Goal: Information Seeking & Learning: Learn about a topic

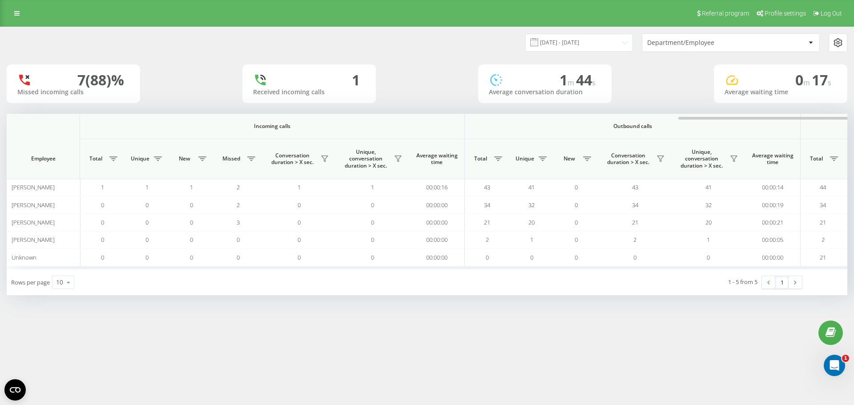
scroll to position [0, 401]
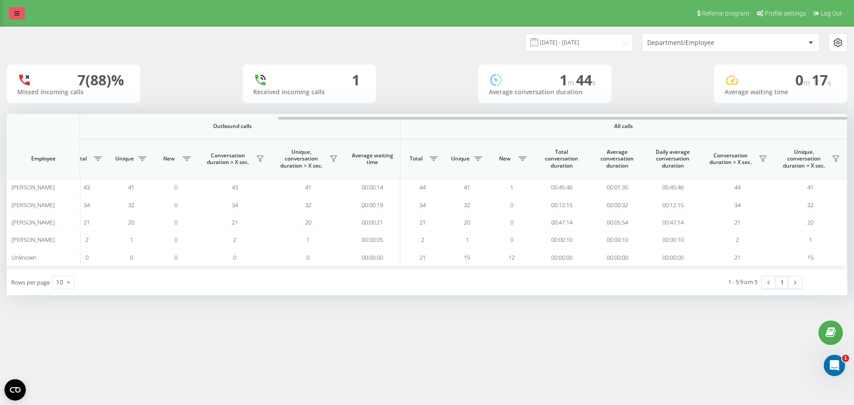
click at [20, 10] on link at bounding box center [17, 13] width 16 height 12
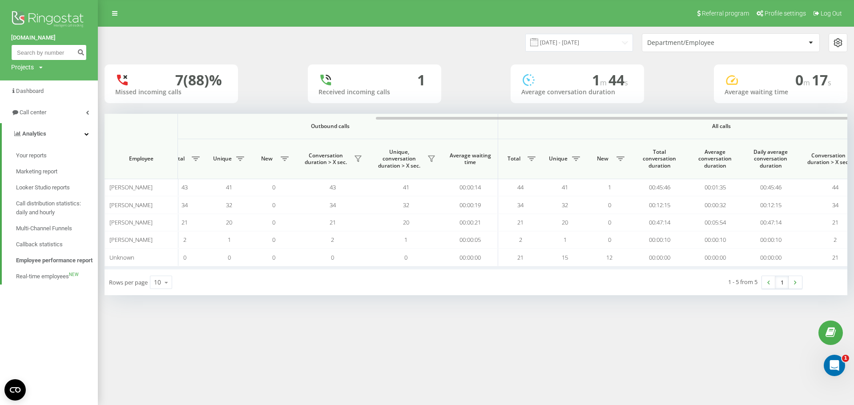
click at [55, 49] on input at bounding box center [49, 53] width 76 height 16
paste input "730058085"
type input "730058085"
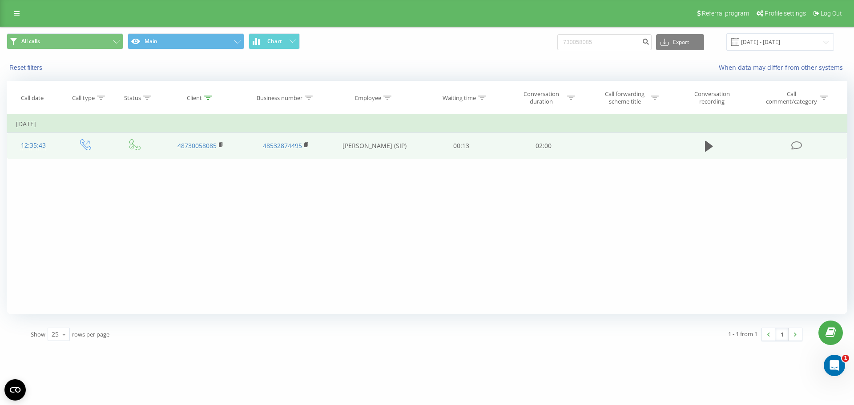
drag, startPoint x: 558, startPoint y: 149, endPoint x: 615, endPoint y: 148, distance: 56.5
click at [615, 148] on tr "12:35:43 48730058085 48532874495 [PERSON_NAME] (SIP) 00:13 02:00" at bounding box center [427, 146] width 841 height 26
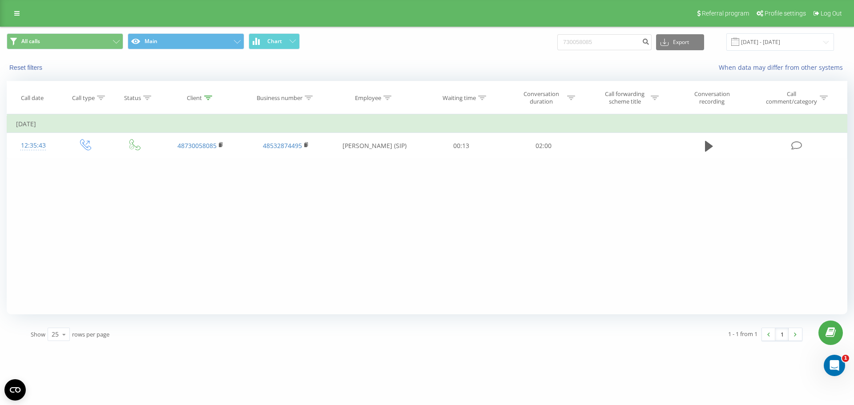
click at [639, 183] on div "Filter by condition Equal Enter value Cancel OK Filter by condition Equal Enter…" at bounding box center [427, 214] width 841 height 200
drag, startPoint x: 822, startPoint y: 147, endPoint x: 599, endPoint y: 205, distance: 230.3
click at [596, 204] on div "Filter by condition Equal Enter value Cancel OK Filter by condition Equal Enter…" at bounding box center [427, 214] width 841 height 200
click at [601, 206] on div "Filter by condition Equal Enter value Cancel OK Filter by condition Equal Enter…" at bounding box center [427, 214] width 841 height 200
drag, startPoint x: 572, startPoint y: 166, endPoint x: 721, endPoint y: 170, distance: 149.1
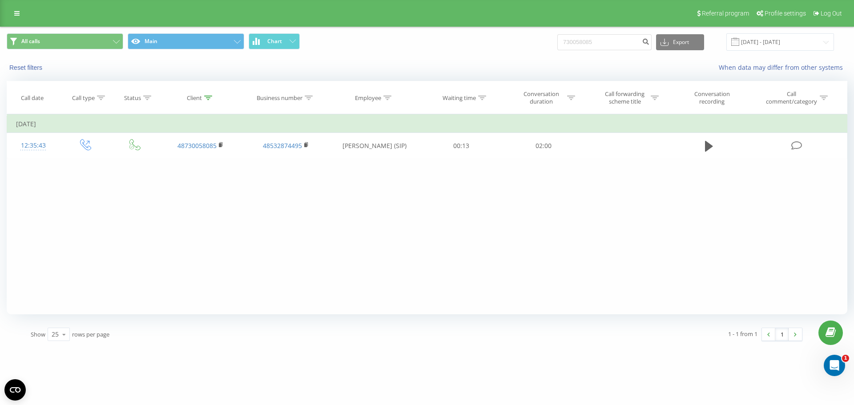
click at [721, 170] on div "Filter by condition Equal Enter value Cancel OK Filter by condition Equal Enter…" at bounding box center [427, 214] width 841 height 200
drag, startPoint x: 774, startPoint y: 168, endPoint x: 596, endPoint y: 185, distance: 178.4
click at [594, 184] on div "Filter by condition Equal Enter value Cancel OK Filter by condition Equal Enter…" at bounding box center [427, 214] width 841 height 200
click at [682, 188] on div "Filter by condition Equal Enter value Cancel OK Filter by condition Equal Enter…" at bounding box center [427, 214] width 841 height 200
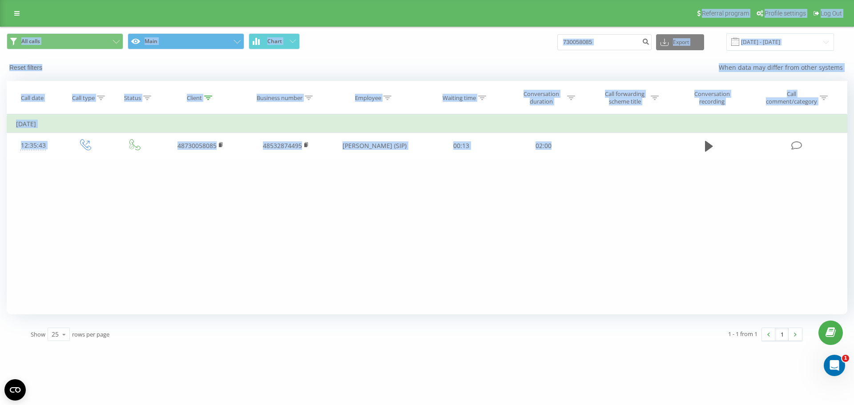
drag, startPoint x: 815, startPoint y: 151, endPoint x: 66, endPoint y: 1, distance: 763.5
click at [66, 1] on div "Referral program Profile settings Log Out All calls Main Chart 730058085 Export…" at bounding box center [427, 174] width 854 height 348
click at [216, 210] on div "Filter by condition Equal Enter value Cancel OK Filter by condition Equal Enter…" at bounding box center [427, 214] width 841 height 200
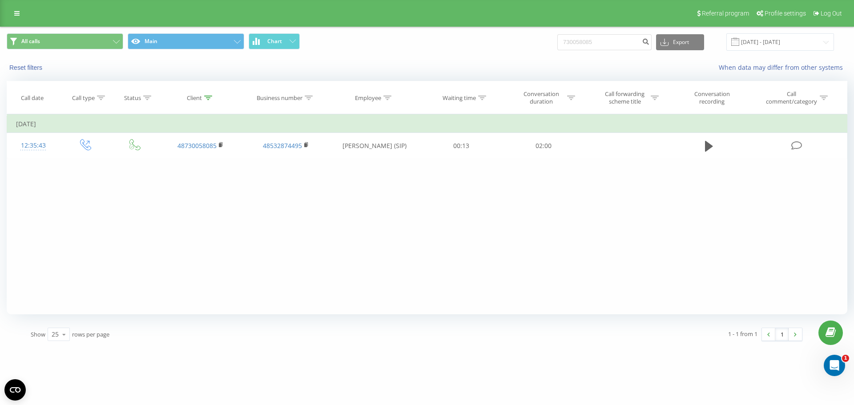
drag, startPoint x: 835, startPoint y: 205, endPoint x: 760, endPoint y: 281, distance: 107.0
click at [760, 281] on div "Filter by condition Equal Enter value Cancel OK Filter by condition Equal Enter…" at bounding box center [427, 214] width 841 height 200
drag, startPoint x: 827, startPoint y: 196, endPoint x: 725, endPoint y: 290, distance: 138.9
click at [725, 290] on div "Filter by condition Equal Enter value Cancel OK Filter by condition Equal Enter…" at bounding box center [427, 214] width 841 height 200
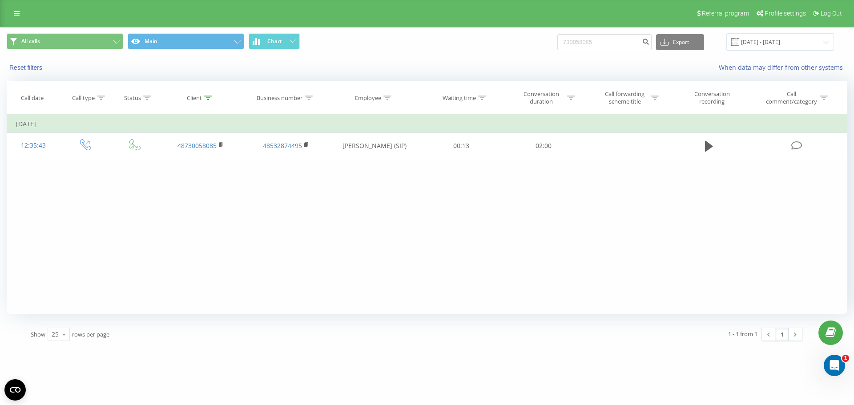
drag, startPoint x: 819, startPoint y: 274, endPoint x: 795, endPoint y: 297, distance: 33.7
click at [795, 297] on div "Filter by condition Equal Enter value Cancel OK Filter by condition Equal Enter…" at bounding box center [427, 214] width 841 height 200
drag, startPoint x: 821, startPoint y: 144, endPoint x: 761, endPoint y: 205, distance: 85.3
click at [761, 205] on div "Filter by condition Equal Enter value Cancel OK Filter by condition Equal Enter…" at bounding box center [427, 214] width 841 height 200
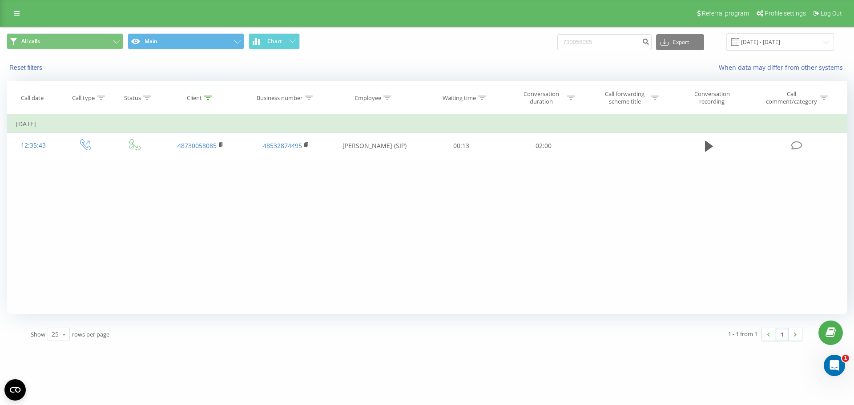
drag, startPoint x: 0, startPoint y: 150, endPoint x: 51, endPoint y: 220, distance: 86.3
click at [51, 220] on div "All calls Main Chart 730058085 Export .csv .xls .xlsx 19.06.2025 - 19.09.2025 R…" at bounding box center [427, 187] width 854 height 321
click at [51, 220] on div "Filter by condition Equal Enter value Cancel OK Filter by condition Equal Enter…" at bounding box center [427, 214] width 841 height 200
drag, startPoint x: 42, startPoint y: 219, endPoint x: 578, endPoint y: 192, distance: 536.0
click at [578, 192] on div "Filter by condition Equal Enter value Cancel OK Filter by condition Equal Enter…" at bounding box center [427, 214] width 841 height 200
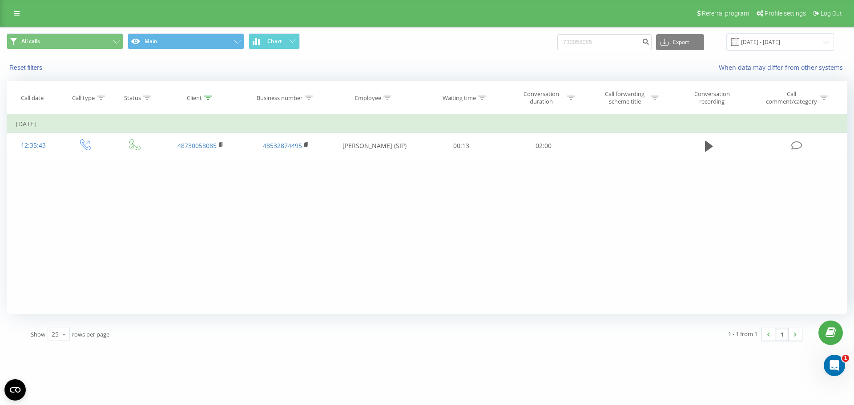
click at [707, 222] on div "Filter by condition Equal Enter value Cancel OK Filter by condition Equal Enter…" at bounding box center [427, 214] width 841 height 200
drag, startPoint x: 831, startPoint y: 270, endPoint x: 761, endPoint y: 269, distance: 69.9
click at [761, 269] on div "Filter by condition Equal Enter value Cancel OK Filter by condition Equal Enter…" at bounding box center [427, 214] width 841 height 200
click at [759, 264] on div "Filter by condition Equal Enter value Cancel OK Filter by condition Equal Enter…" at bounding box center [427, 214] width 841 height 200
click at [14, 16] on icon at bounding box center [16, 13] width 5 height 6
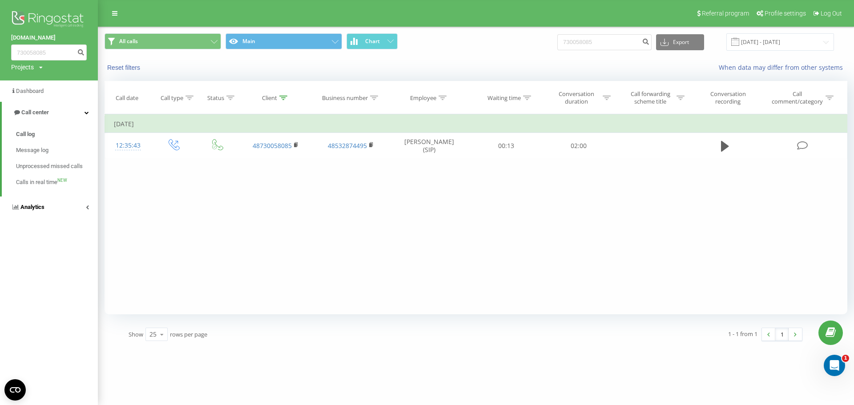
click at [81, 203] on link "Analytics" at bounding box center [49, 207] width 98 height 21
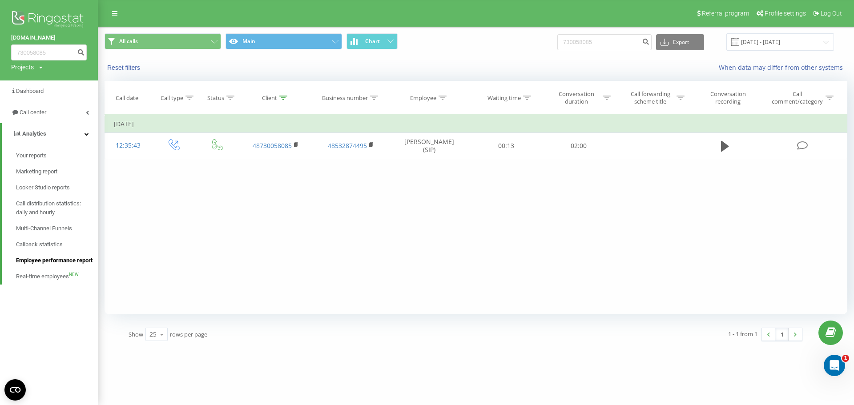
click at [69, 263] on span "Employee performance report" at bounding box center [54, 260] width 77 height 9
click at [61, 263] on span "Employee performance report" at bounding box center [54, 260] width 77 height 9
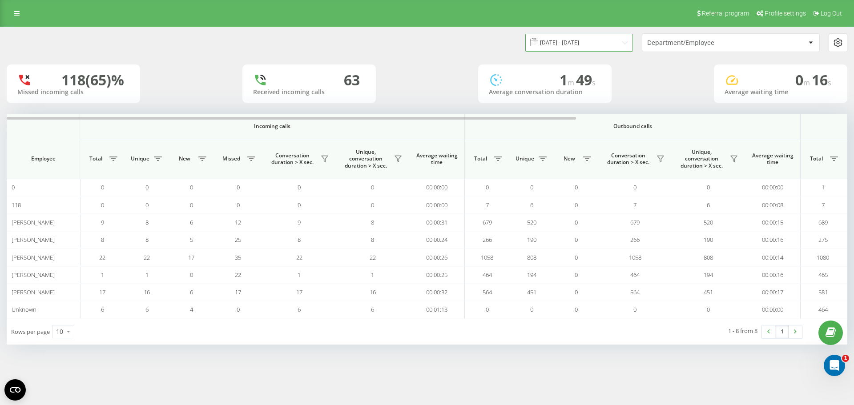
click at [571, 45] on input "19.08.2025 - 19.09.2025" at bounding box center [580, 42] width 108 height 17
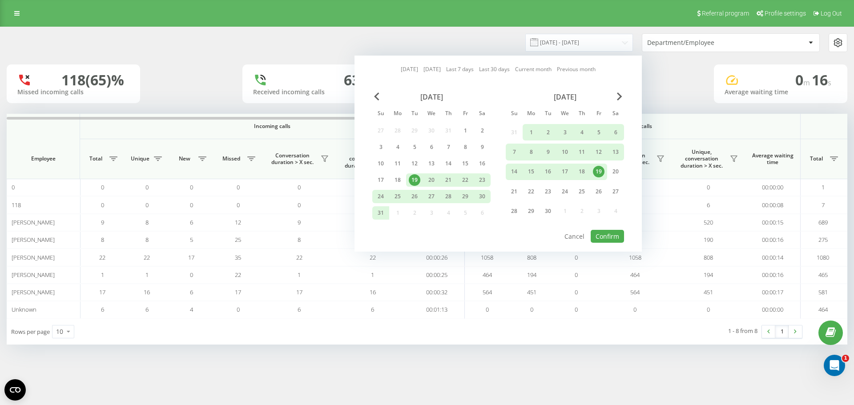
click at [397, 73] on div "Today Yesterday Last 7 days Last 30 days Current month Previous month August 20…" at bounding box center [498, 154] width 287 height 196
click at [401, 75] on div "Today Yesterday Last 7 days Last 30 days Current month Previous month August 20…" at bounding box center [498, 154] width 287 height 196
click at [401, 70] on link "Today" at bounding box center [409, 69] width 17 height 8
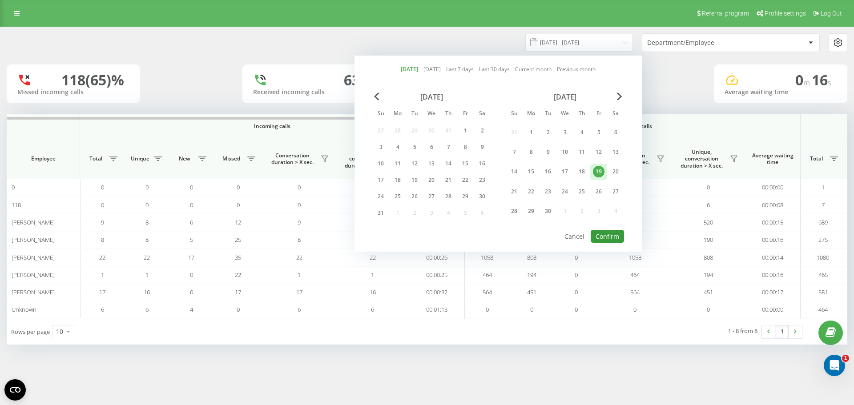
click at [595, 232] on button "Confirm" at bounding box center [607, 236] width 33 height 13
type input "19.09.2025 - 19.09.2025"
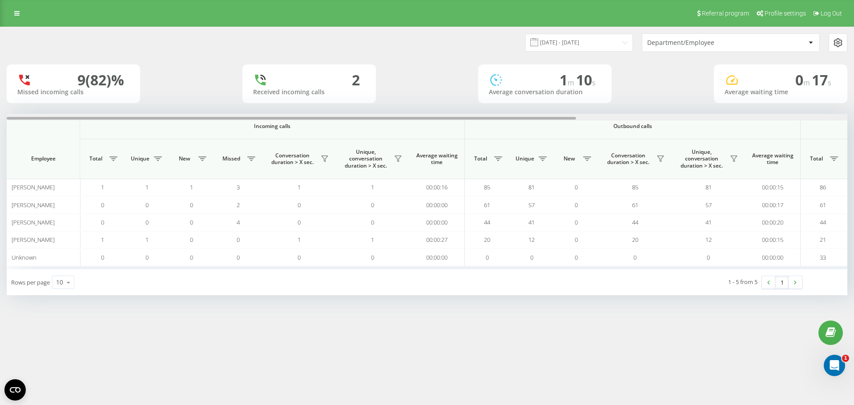
scroll to position [0, 401]
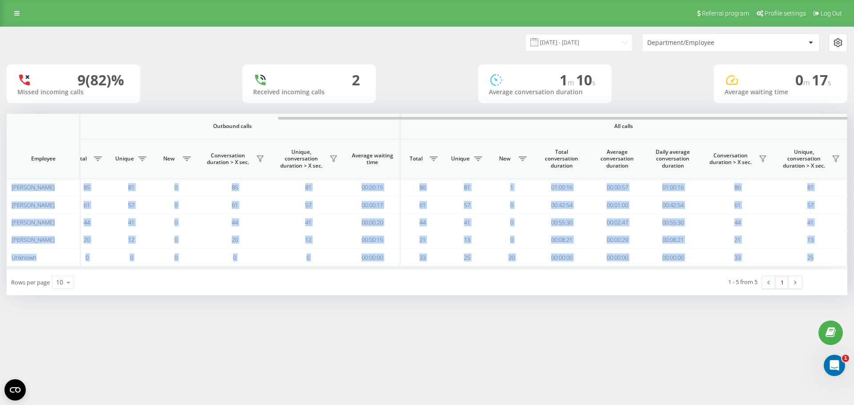
drag, startPoint x: 550, startPoint y: 117, endPoint x: 854, endPoint y: 131, distance: 304.7
click at [854, 131] on div "19.09.2025 - 19.09.2025 Department/Employee 9 (82)% Missed incoming calls 2 Rec…" at bounding box center [427, 170] width 854 height 287
click at [16, 16] on icon at bounding box center [16, 13] width 5 height 6
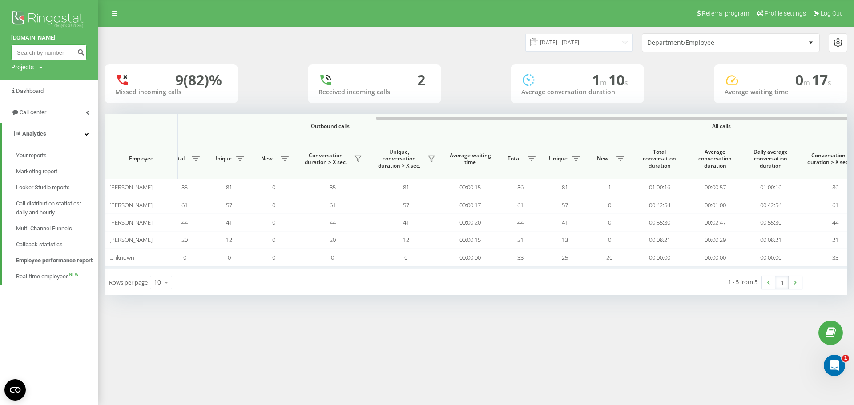
click at [53, 57] on input at bounding box center [49, 53] width 76 height 16
paste input "48502985418"
type input "48502985418"
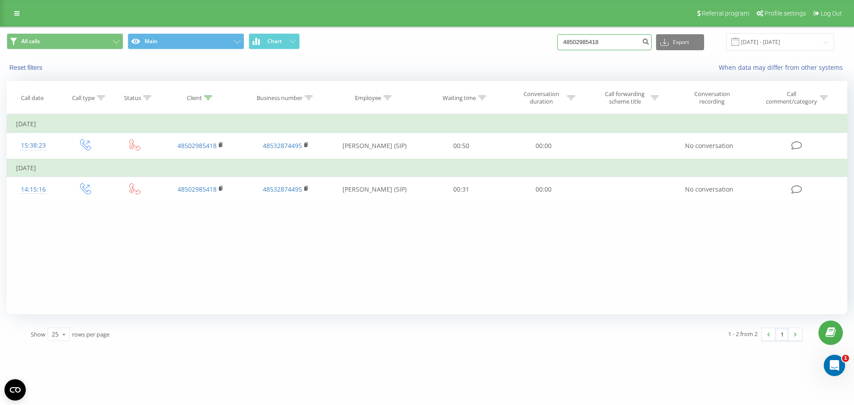
click at [600, 46] on input "48502985418" at bounding box center [605, 42] width 94 height 16
paste input "880401550"
type input "880401550"
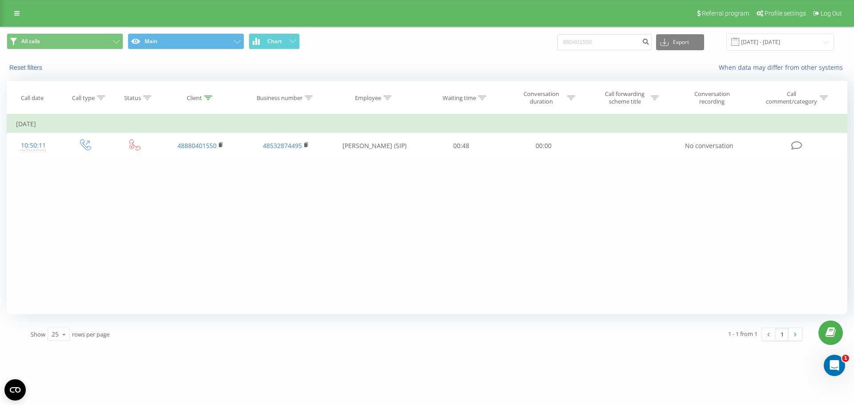
drag, startPoint x: 752, startPoint y: 292, endPoint x: 641, endPoint y: 251, distance: 118.5
click at [641, 251] on div "Filter by condition Equal Enter value Cancel OK Filter by condition Equal Enter…" at bounding box center [427, 214] width 841 height 200
click at [638, 251] on div "Filter by condition Equal Enter value Cancel OK Filter by condition Equal Enter…" at bounding box center [427, 214] width 841 height 200
drag, startPoint x: 392, startPoint y: 190, endPoint x: 458, endPoint y: 178, distance: 67.4
click at [455, 177] on div "Filter by condition Equal Enter value Cancel OK Filter by condition Equal Enter…" at bounding box center [427, 214] width 841 height 200
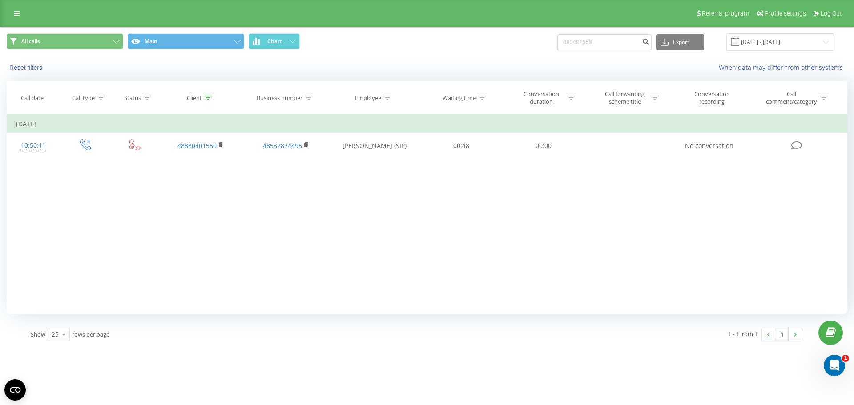
click at [458, 178] on div "Filter by condition Equal Enter value Cancel OK Filter by condition Equal Enter…" at bounding box center [427, 214] width 841 height 200
drag, startPoint x: 772, startPoint y: 163, endPoint x: 812, endPoint y: 253, distance: 98.4
click at [812, 253] on div "Filter by condition Equal Enter value Cancel OK Filter by condition Equal Enter…" at bounding box center [427, 214] width 841 height 200
click at [834, 226] on div "Filter by condition Equal Enter value Cancel OK Filter by condition Equal Enter…" at bounding box center [427, 214] width 841 height 200
drag, startPoint x: 785, startPoint y: 161, endPoint x: 299, endPoint y: 243, distance: 492.8
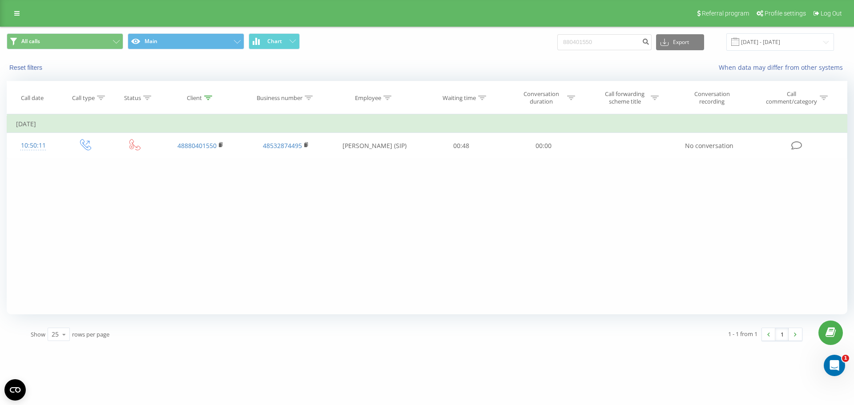
click at [299, 243] on div "Filter by condition Equal Enter value Cancel OK Filter by condition Equal Enter…" at bounding box center [427, 214] width 841 height 200
click at [296, 246] on div "Filter by condition Equal Enter value Cancel OK Filter by condition Equal Enter…" at bounding box center [427, 214] width 841 height 200
drag, startPoint x: 724, startPoint y: 236, endPoint x: 781, endPoint y: 247, distance: 57.6
click at [781, 247] on div "Filter by condition Equal Enter value Cancel OK Filter by condition Equal Enter…" at bounding box center [427, 214] width 841 height 200
drag, startPoint x: 781, startPoint y: 247, endPoint x: 823, endPoint y: 238, distance: 43.4
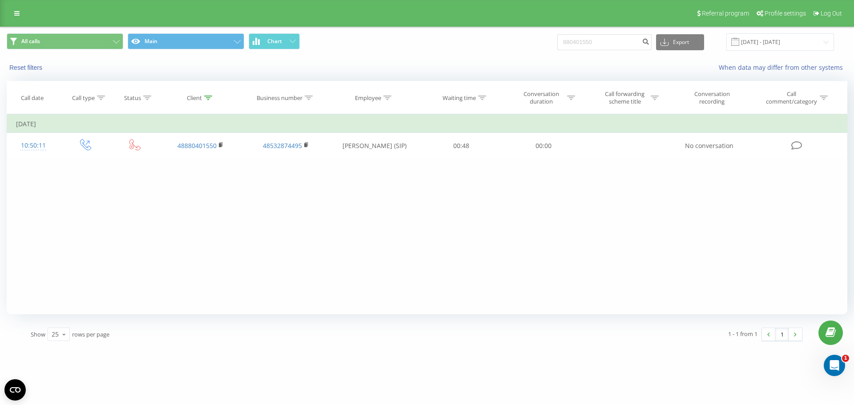
click at [823, 238] on div "Filter by condition Equal Enter value Cancel OK Filter by condition Equal Enter…" at bounding box center [427, 214] width 841 height 200
click at [811, 229] on div "Filter by condition Equal Enter value Cancel OK Filter by condition Equal Enter…" at bounding box center [427, 214] width 841 height 200
click at [769, 212] on div "Filter by condition Equal Enter value Cancel OK Filter by condition Equal Enter…" at bounding box center [427, 214] width 841 height 200
click at [31, 15] on div "Referral program Profile settings Log Out" at bounding box center [427, 13] width 854 height 27
click at [15, 20] on div "Referral program Profile settings Log Out" at bounding box center [427, 13] width 854 height 27
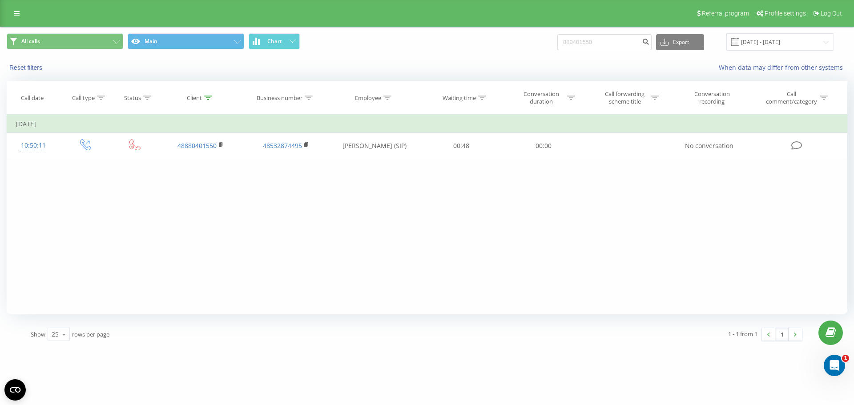
click at [25, 17] on div "Referral program Profile settings Log Out" at bounding box center [427, 13] width 854 height 27
click at [19, 20] on div "Referral program Profile settings Log Out" at bounding box center [427, 13] width 854 height 27
click at [18, 13] on icon at bounding box center [16, 13] width 5 height 6
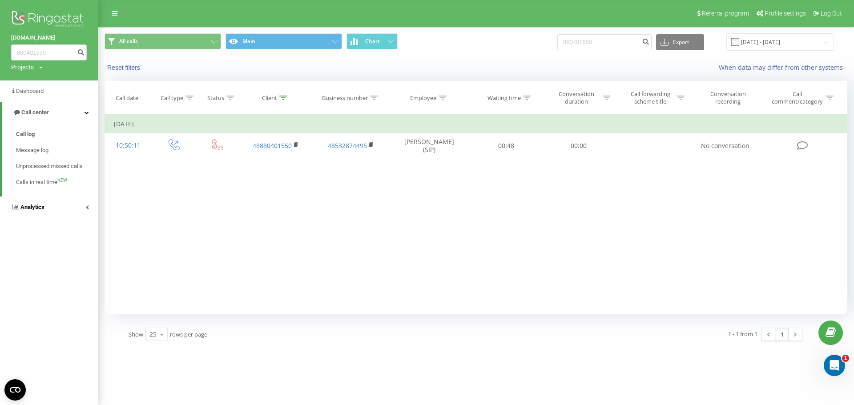
click at [85, 203] on link "Analytics" at bounding box center [49, 207] width 98 height 21
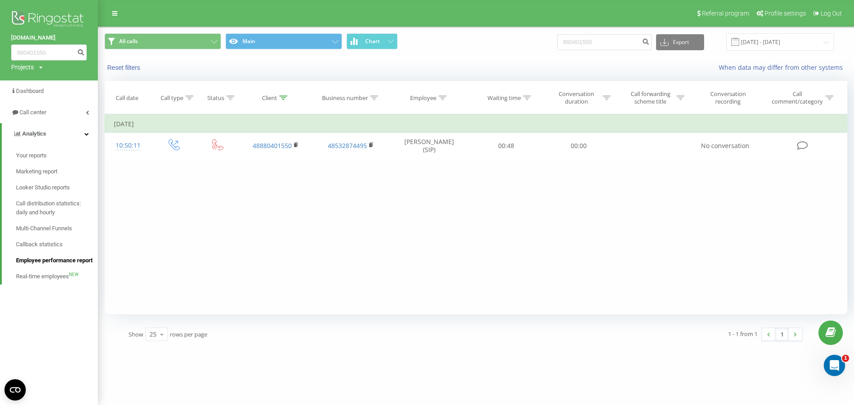
click at [65, 265] on span "Employee performance report" at bounding box center [54, 260] width 77 height 9
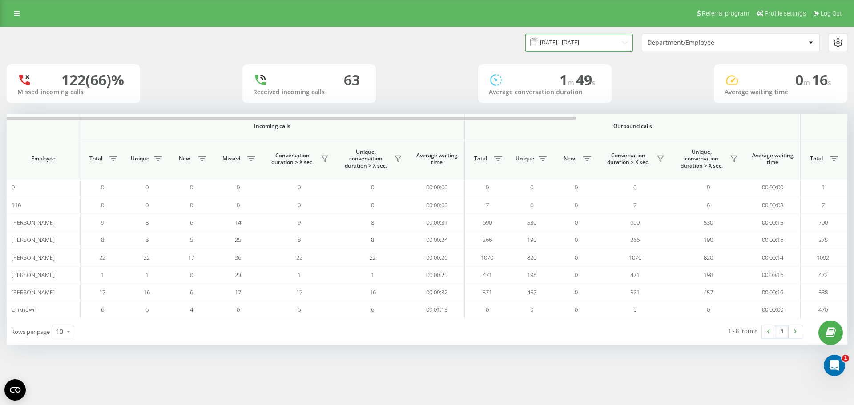
click at [558, 51] on input "[DATE] - [DATE]" at bounding box center [580, 42] width 108 height 17
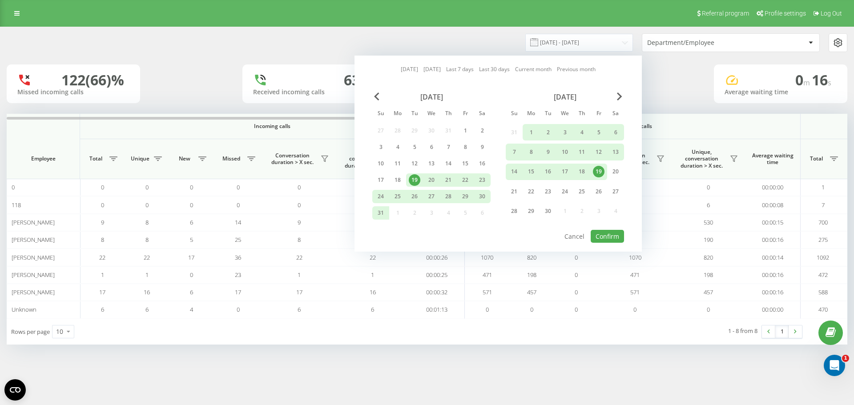
drag, startPoint x: 417, startPoint y: 71, endPoint x: 411, endPoint y: 73, distance: 5.9
click at [417, 72] on div "[DATE] [DATE] Last 7 days Last 30 days Current month Previous month" at bounding box center [498, 69] width 195 height 9
click at [406, 73] on link "[DATE]" at bounding box center [409, 69] width 17 height 8
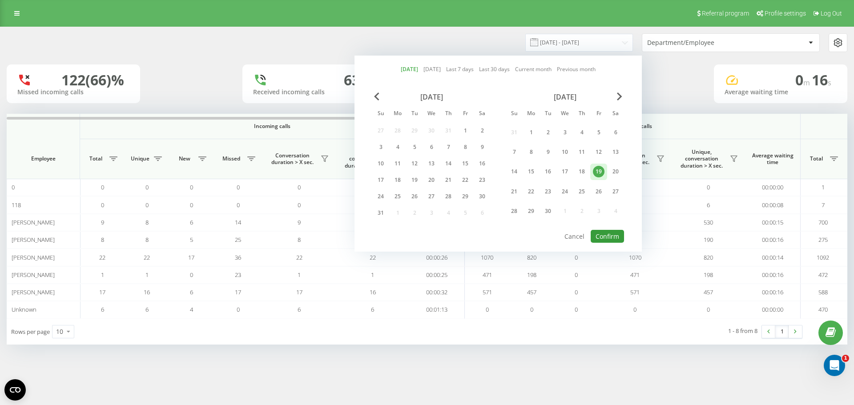
click at [605, 234] on button "Confirm" at bounding box center [607, 236] width 33 height 13
type input "19.09.2025 - 19.09.2025"
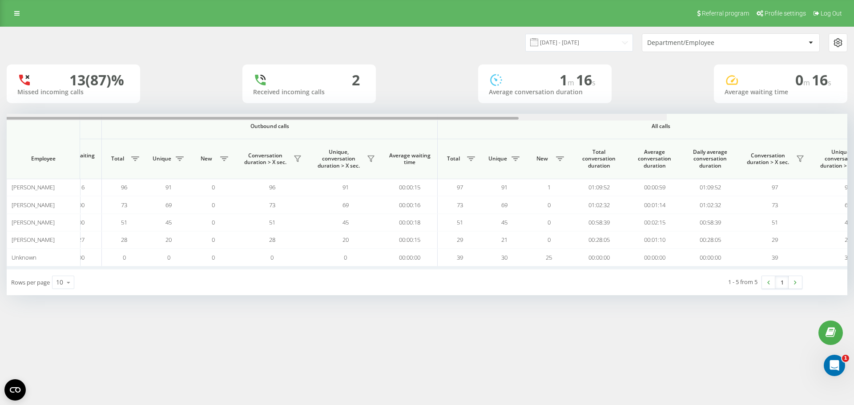
scroll to position [0, 401]
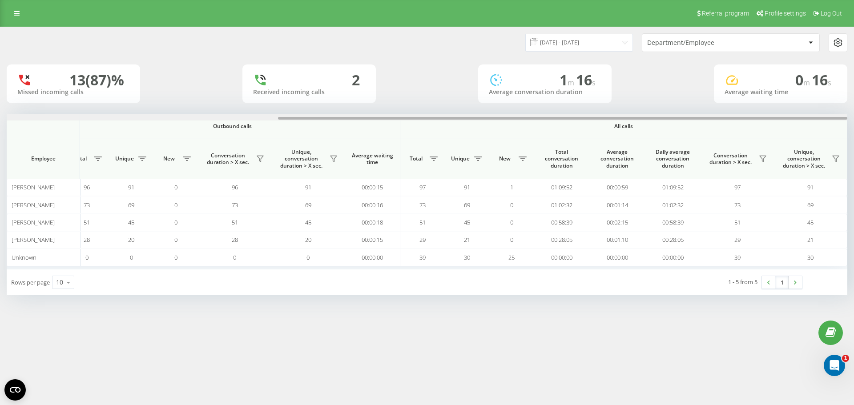
drag, startPoint x: 566, startPoint y: 118, endPoint x: 847, endPoint y: 134, distance: 281.2
click at [847, 134] on div "Incoming calls Outbound calls All calls Employee Total Unique New Missed Conver…" at bounding box center [427, 192] width 841 height 156
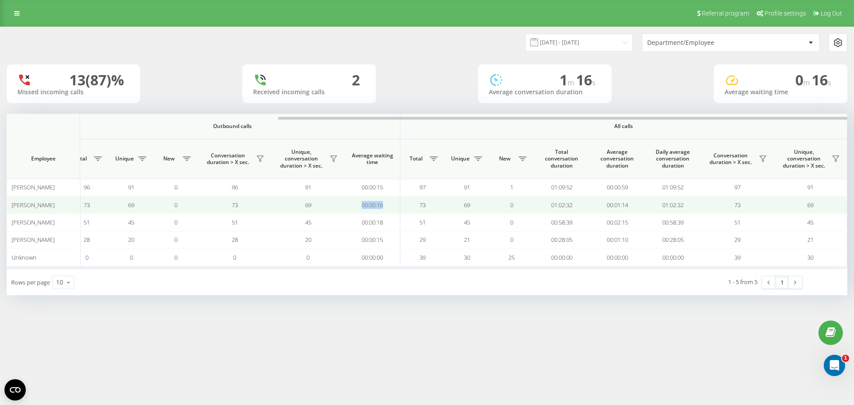
drag, startPoint x: 370, startPoint y: 206, endPoint x: 363, endPoint y: 206, distance: 7.6
click at [363, 206] on td "00:00:16" at bounding box center [373, 204] width 56 height 17
drag, startPoint x: 579, startPoint y: 206, endPoint x: 546, endPoint y: 206, distance: 33.8
click at [546, 206] on td "01:02:32" at bounding box center [562, 204] width 56 height 17
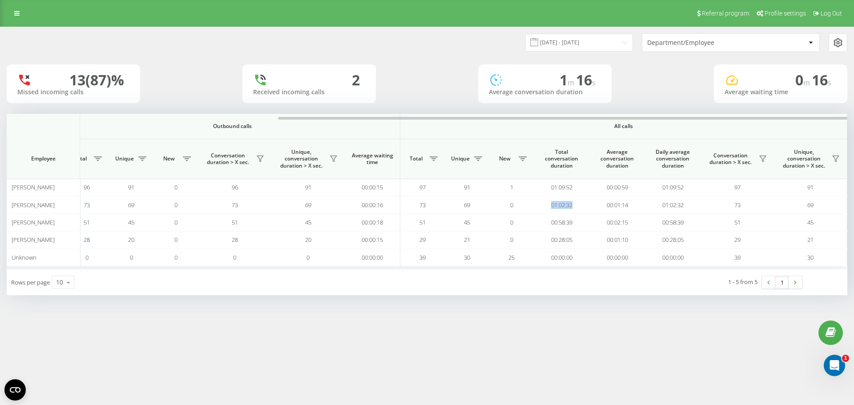
copy td "01:02:32"
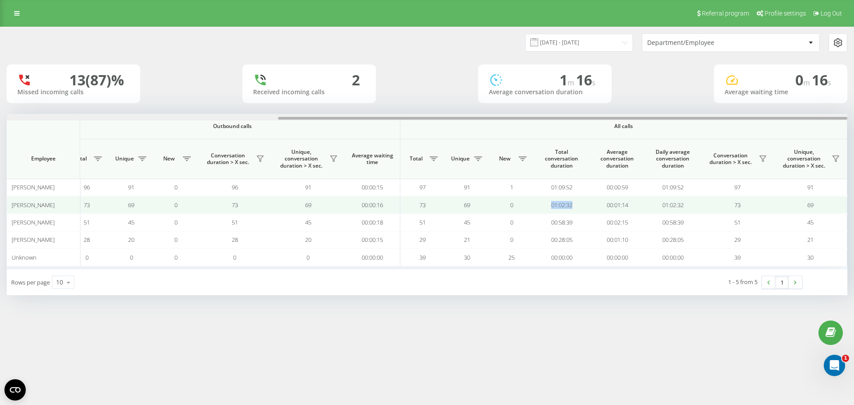
drag, startPoint x: 306, startPoint y: 117, endPoint x: 578, endPoint y: 202, distance: 285.2
click at [461, 123] on div "Incoming calls Outbound calls All calls Employee Total Unique New Missed Conver…" at bounding box center [427, 192] width 841 height 156
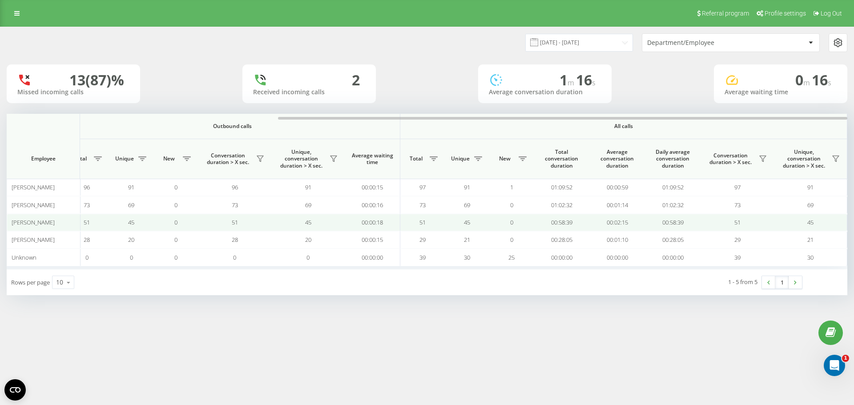
click at [594, 223] on td "00:02:15" at bounding box center [618, 222] width 56 height 17
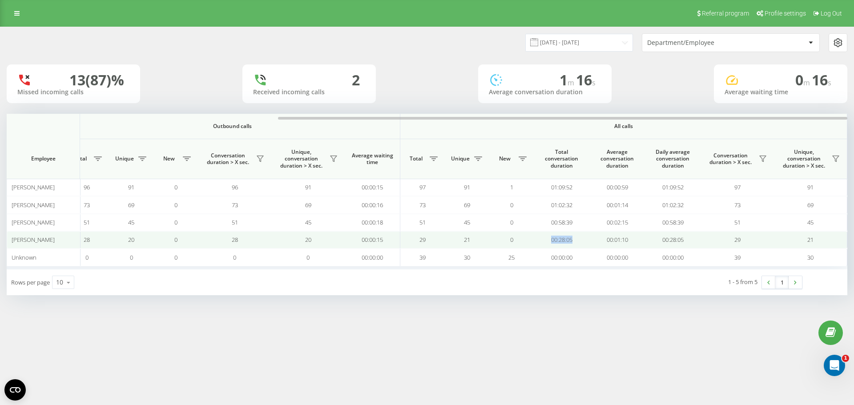
click at [550, 240] on td "00:28:05" at bounding box center [562, 239] width 56 height 17
click at [582, 240] on td "00:28:05" at bounding box center [562, 239] width 56 height 17
drag, startPoint x: 552, startPoint y: 240, endPoint x: 557, endPoint y: 240, distance: 5.3
click at [551, 240] on td "00:28:05" at bounding box center [562, 239] width 56 height 17
click at [578, 244] on td "00:28:05" at bounding box center [562, 239] width 56 height 17
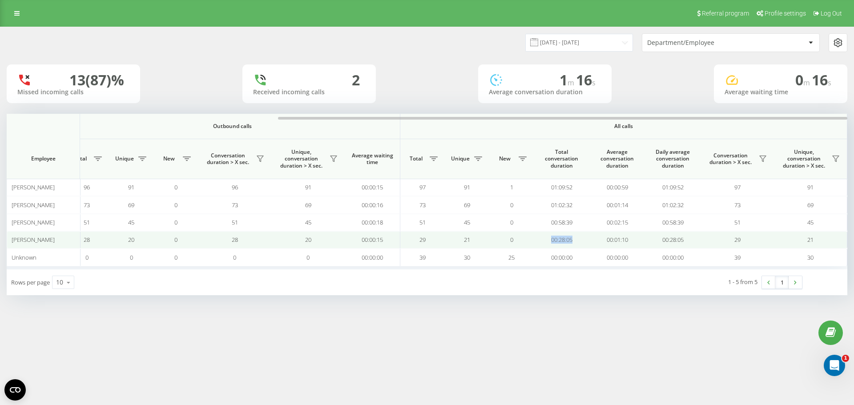
drag, startPoint x: 565, startPoint y: 241, endPoint x: 546, endPoint y: 241, distance: 18.7
click at [546, 241] on td "00:28:05" at bounding box center [562, 239] width 56 height 17
click at [584, 242] on td "00:28:05" at bounding box center [562, 239] width 56 height 17
click at [548, 242] on td "00:28:05" at bounding box center [562, 239] width 56 height 17
click at [578, 239] on td "00:28:05" at bounding box center [562, 239] width 56 height 17
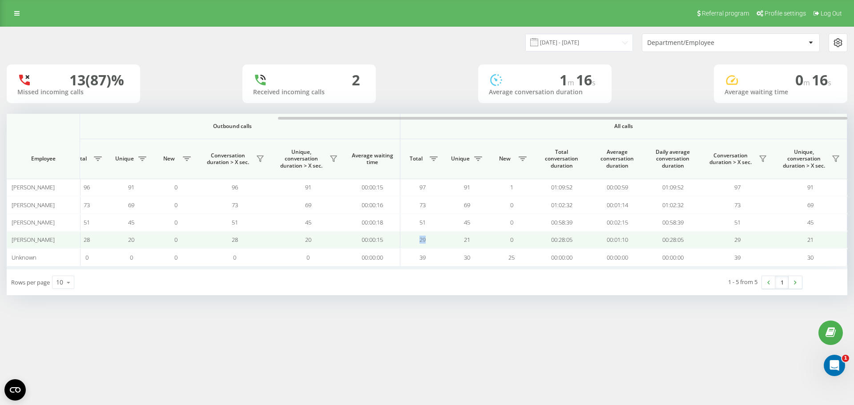
drag, startPoint x: 445, startPoint y: 245, endPoint x: 417, endPoint y: 245, distance: 28.5
click at [417, 245] on tr "Piotr Bąba 1 1 0 0 1 1 00:00:27 28 20 0 28 20 00:00:15 29 21 0 00:28:05 00:01:1…" at bounding box center [227, 239] width 1242 height 17
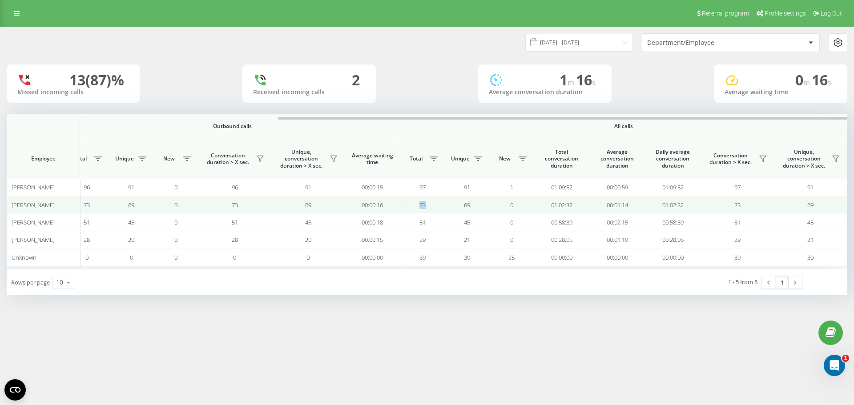
drag, startPoint x: 429, startPoint y: 202, endPoint x: 417, endPoint y: 202, distance: 12.0
click at [417, 202] on td "73" at bounding box center [423, 204] width 45 height 17
